Goal: Task Accomplishment & Management: Use online tool/utility

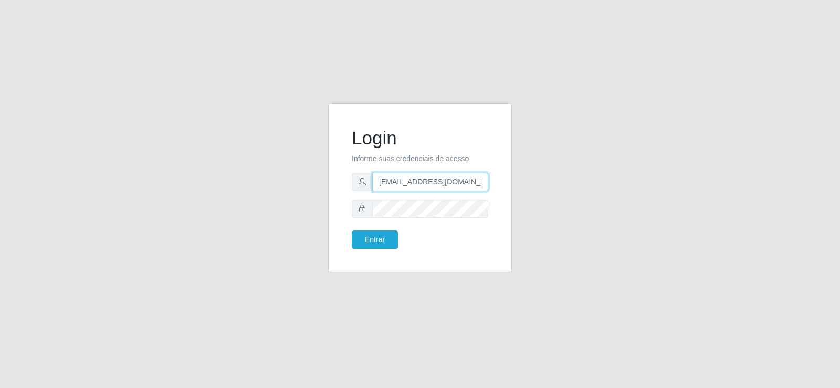
drag, startPoint x: 349, startPoint y: 177, endPoint x: 195, endPoint y: 179, distance: 154.3
click at [192, 177] on div "Login Informe suas credenciais de acesso [EMAIL_ADDRESS][DOMAIN_NAME] Entrar" at bounding box center [420, 194] width 598 height 182
drag, startPoint x: 462, startPoint y: 176, endPoint x: 295, endPoint y: 190, distance: 167.9
click at [295, 190] on div "Login Informe suas credenciais de acesso [EMAIL_ADDRESS][DOMAIN_NAME] Entrar" at bounding box center [420, 194] width 598 height 182
type input "[DOMAIN_NAME]"
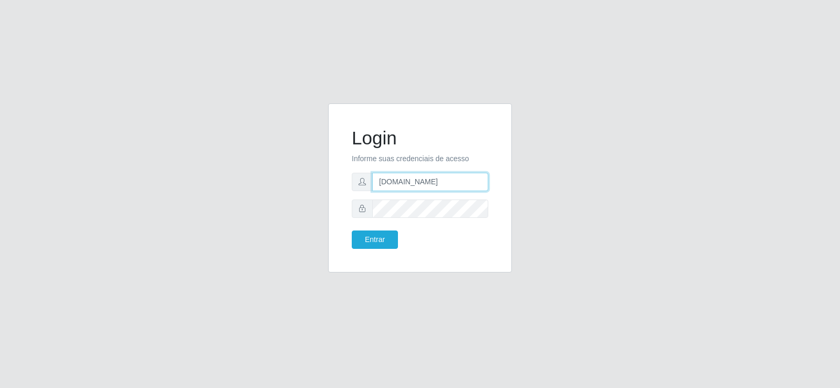
drag, startPoint x: 356, startPoint y: 180, endPoint x: 281, endPoint y: 183, distance: 74.6
click at [285, 183] on div "Login Informe suas credenciais de acesso [DOMAIN_NAME] Entrar" at bounding box center [420, 194] width 598 height 182
type input "b"
type input "[EMAIL_ADDRESS][DOMAIN_NAME]"
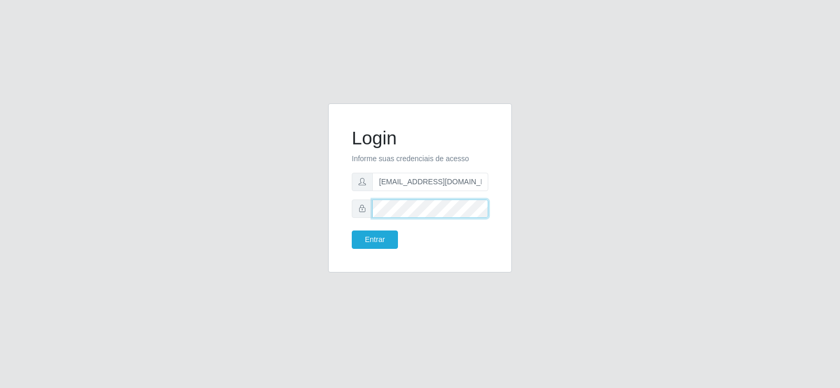
click at [298, 221] on div "Login Informe suas credenciais de acesso [EMAIL_ADDRESS][DOMAIN_NAME] Entrar" at bounding box center [420, 194] width 598 height 182
click at [383, 237] on button "Entrar" at bounding box center [375, 239] width 46 height 18
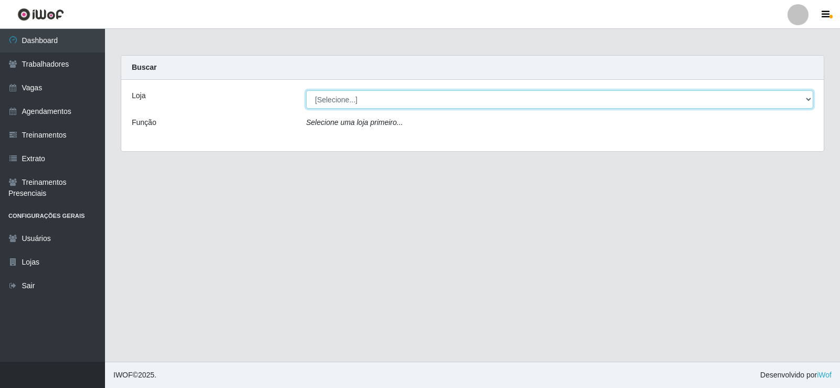
drag, startPoint x: 418, startPoint y: 98, endPoint x: 416, endPoint y: 103, distance: 6.1
click at [418, 98] on select "[Selecione...] Supermercado Tadeu - [GEOGRAPHIC_DATA]" at bounding box center [559, 99] width 507 height 18
select select "195"
click at [306, 90] on select "[Selecione...] Supermercado Tadeu - [GEOGRAPHIC_DATA]" at bounding box center [559, 99] width 507 height 18
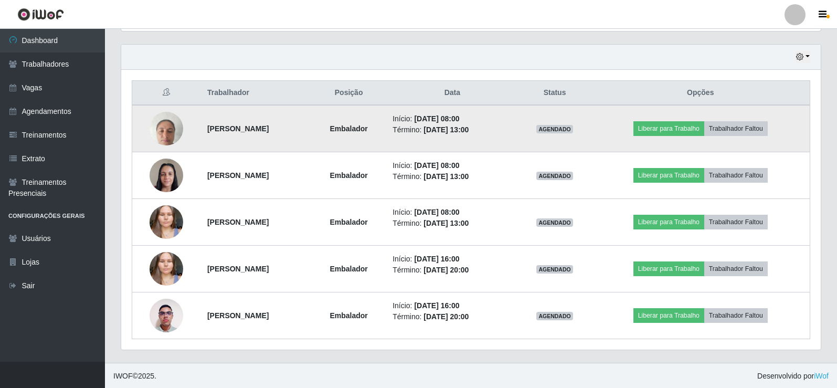
scroll to position [356, 0]
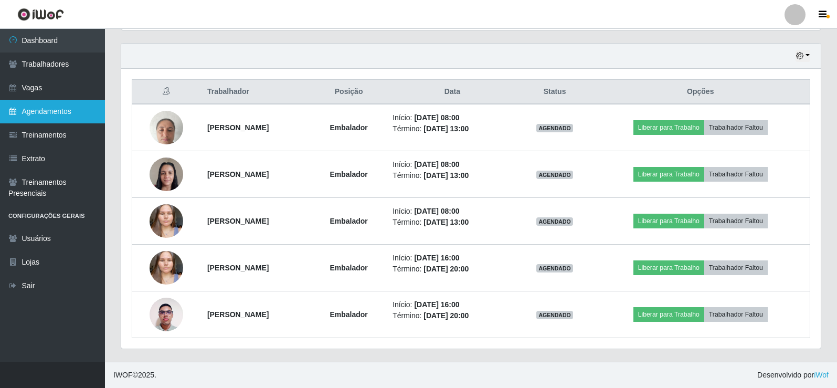
click at [68, 110] on link "Agendamentos" at bounding box center [52, 112] width 105 height 24
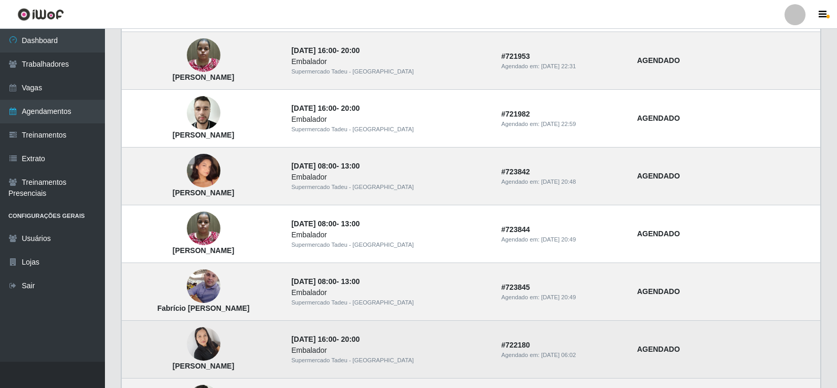
scroll to position [708, 0]
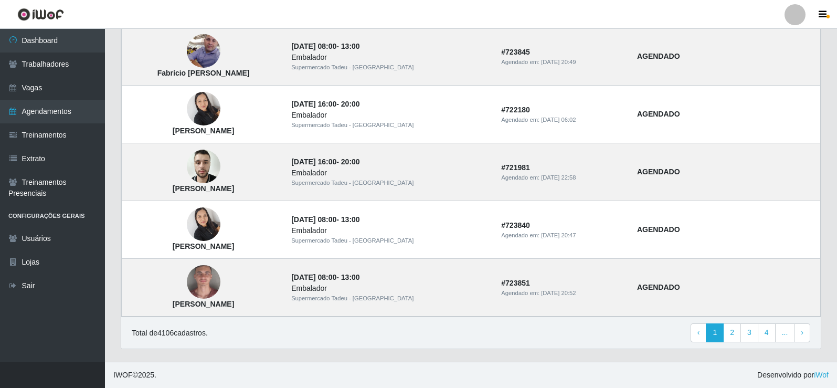
click at [365, 17] on header "Perfil Alterar Senha Sair" at bounding box center [418, 14] width 837 height 29
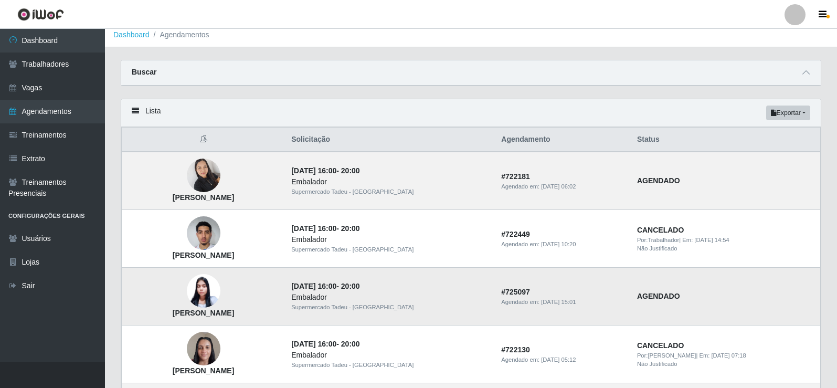
scroll to position [0, 0]
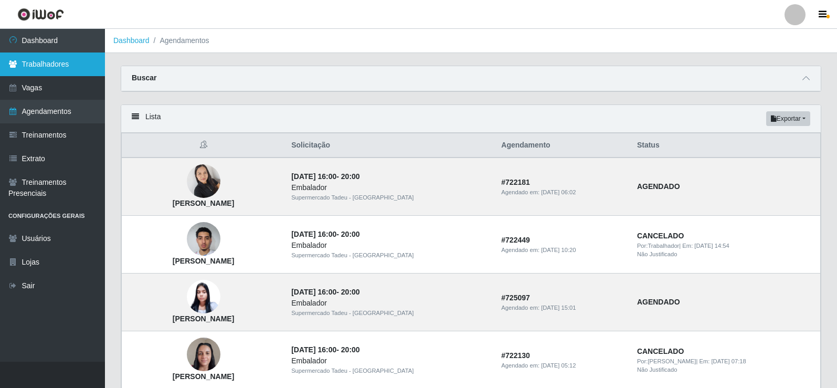
click at [63, 59] on link "Trabalhadores" at bounding box center [52, 64] width 105 height 24
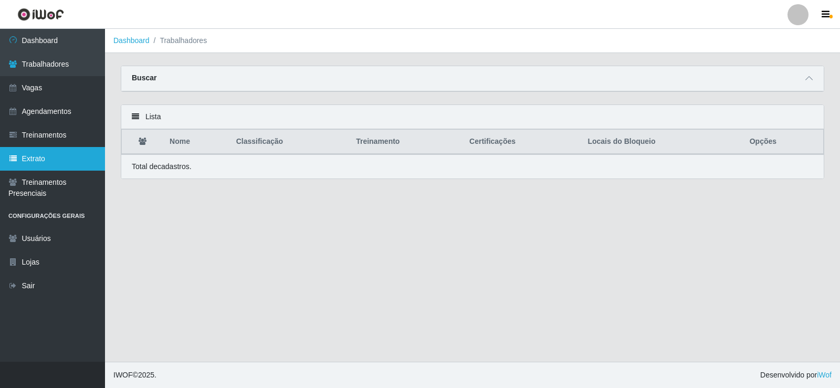
click at [70, 153] on link "Extrato" at bounding box center [52, 159] width 105 height 24
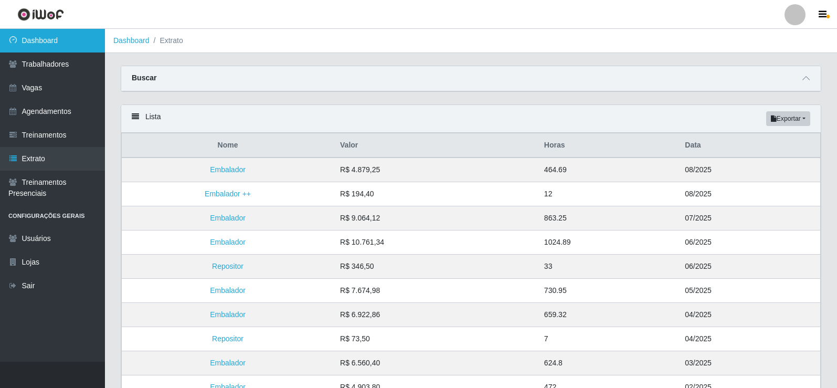
click at [41, 41] on link "Dashboard" at bounding box center [52, 41] width 105 height 24
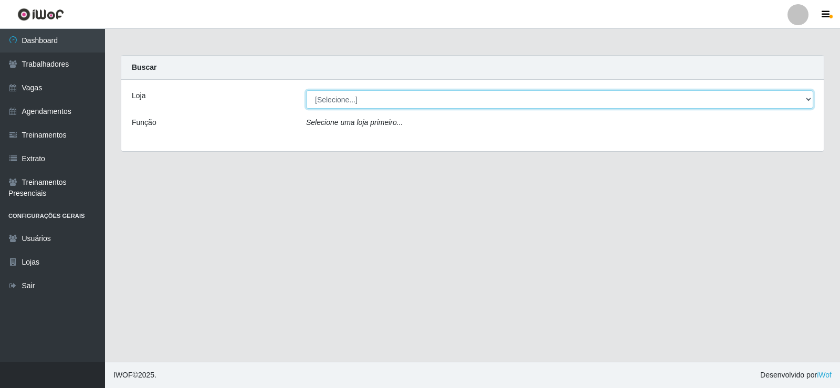
click at [342, 101] on select "[Selecione...] Supermercado Tadeu - [GEOGRAPHIC_DATA]" at bounding box center [559, 99] width 507 height 18
select select "195"
click at [306, 90] on select "[Selecione...] Supermercado Tadeu - [GEOGRAPHIC_DATA]" at bounding box center [559, 99] width 507 height 18
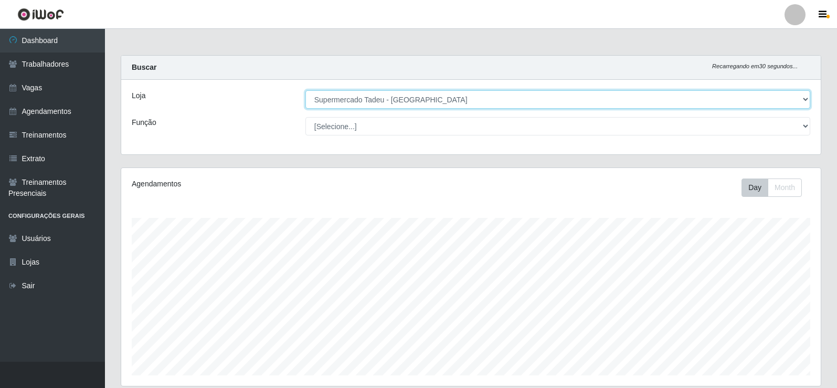
scroll to position [218, 699]
drag, startPoint x: 355, startPoint y: 99, endPoint x: 355, endPoint y: 108, distance: 8.9
click at [355, 104] on select "[Selecione...] Supermercado Tadeu - [GEOGRAPHIC_DATA]" at bounding box center [557, 99] width 505 height 18
click at [305, 90] on select "[Selecione...] Supermercado Tadeu - [GEOGRAPHIC_DATA]" at bounding box center [557, 99] width 505 height 18
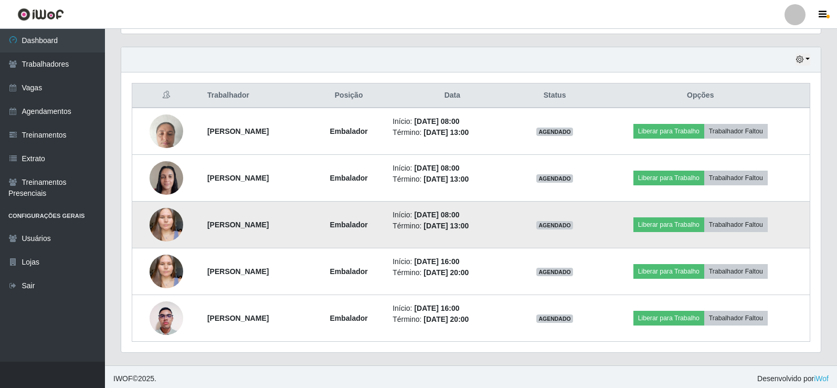
scroll to position [303, 0]
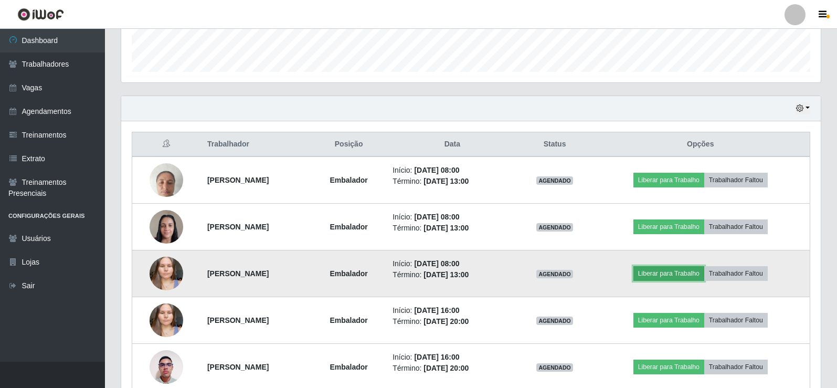
click at [657, 269] on button "Liberar para Trabalho" at bounding box center [668, 273] width 71 height 15
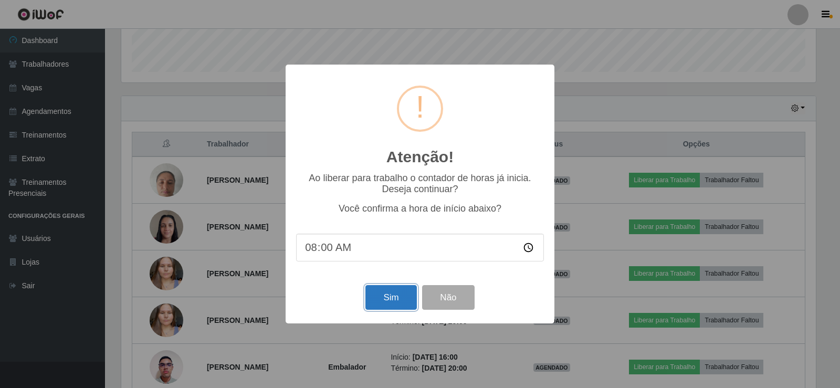
click at [395, 310] on button "Sim" at bounding box center [390, 297] width 51 height 25
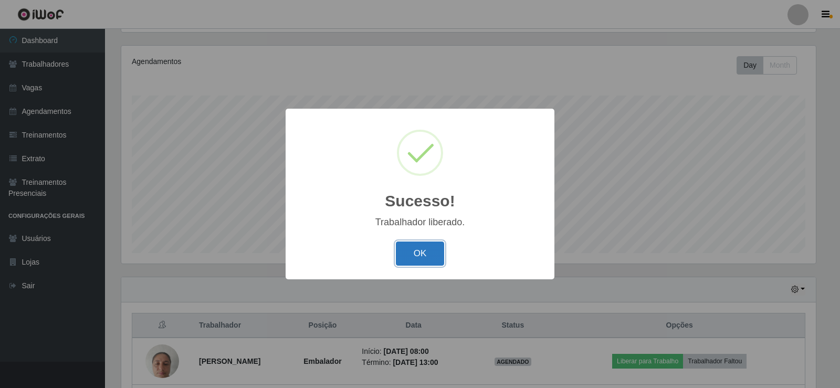
click at [427, 252] on button "OK" at bounding box center [420, 253] width 49 height 25
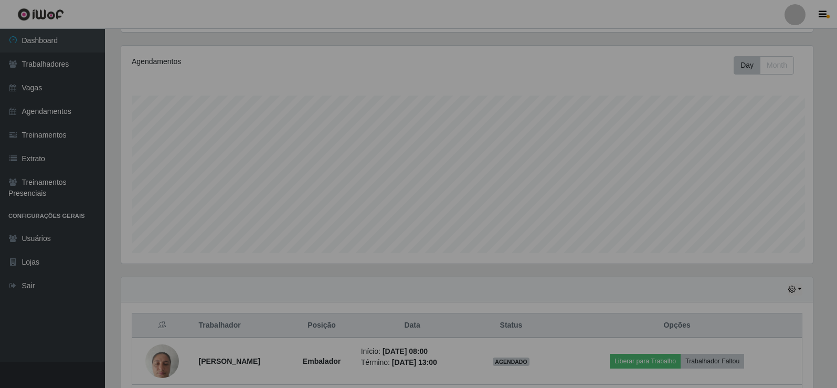
scroll to position [218, 699]
